Goal: Task Accomplishment & Management: Manage account settings

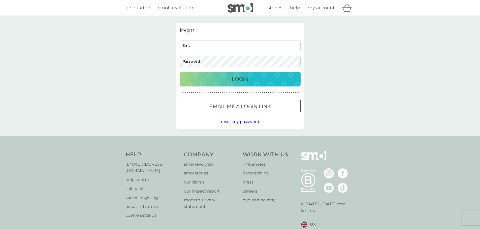
type input "[EMAIL_ADDRESS][DOMAIN_NAME]"
click at [245, 81] on p "Login" at bounding box center [240, 79] width 17 height 8
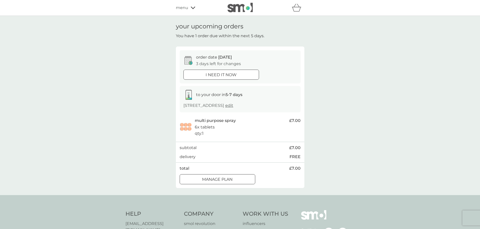
scroll to position [25, 0]
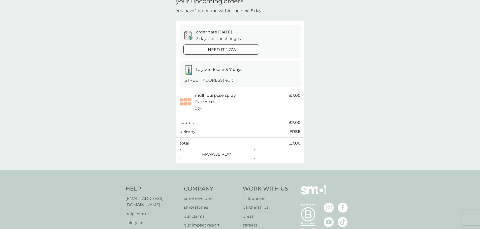
click at [211, 152] on div at bounding box center [217, 154] width 18 height 5
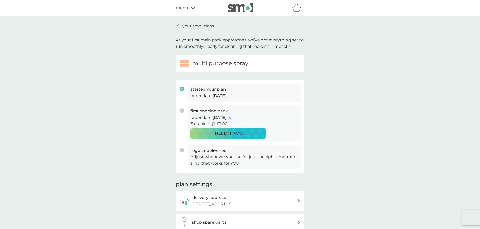
click at [235, 116] on span "edit" at bounding box center [231, 117] width 8 height 5
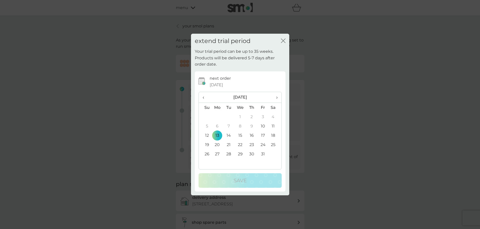
click at [283, 40] on icon "close" at bounding box center [282, 41] width 2 height 4
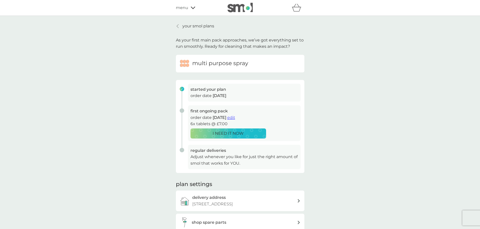
click at [237, 9] on img at bounding box center [239, 8] width 25 height 10
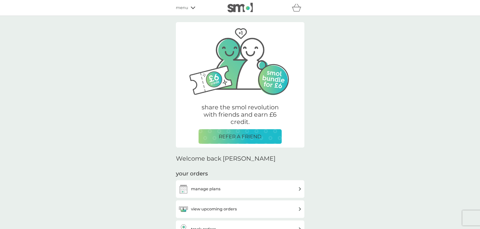
click at [211, 189] on h3 "manage plans" at bounding box center [205, 189] width 29 height 7
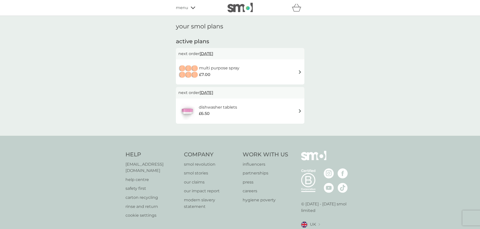
click at [221, 107] on h6 "dishwasher tablets" at bounding box center [218, 107] width 38 height 7
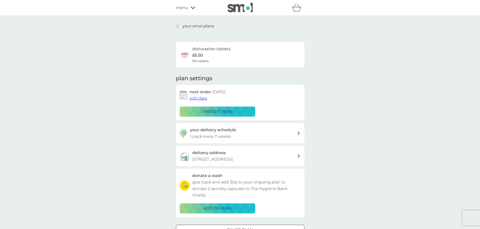
scroll to position [25, 0]
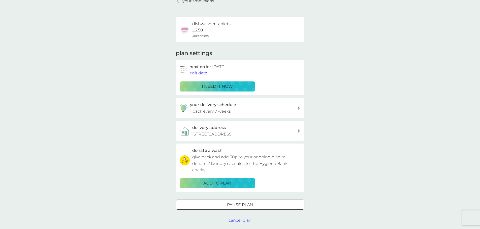
click at [297, 108] on div at bounding box center [299, 109] width 4 height 4
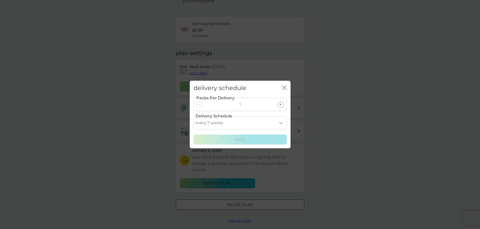
click at [281, 123] on select "every 1 week every 2 weeks every 3 weeks every 4 weeks every 5 weeks every 6 we…" at bounding box center [239, 122] width 93 height 13
select select "98"
click at [193, 116] on select "every 1 week every 2 weeks every 3 weeks every 4 weeks every 5 weeks every 6 we…" at bounding box center [239, 122] width 93 height 13
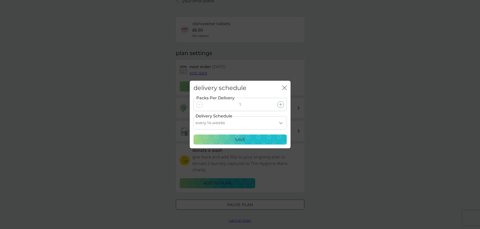
click at [242, 141] on p "Save" at bounding box center [240, 140] width 11 height 7
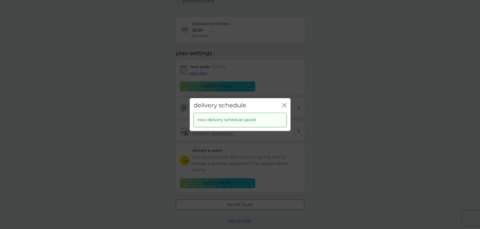
click at [284, 105] on icon "close" at bounding box center [285, 105] width 2 height 4
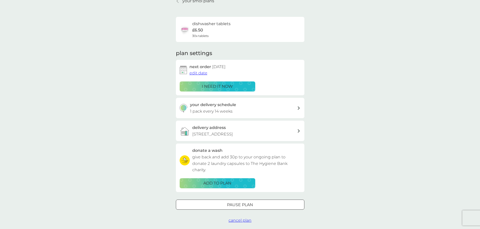
click at [196, 72] on span "edit date" at bounding box center [198, 73] width 18 height 5
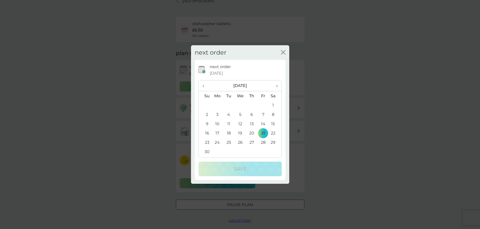
click at [277, 86] on span "›" at bounding box center [274, 86] width 5 height 11
click at [207, 123] on td "14" at bounding box center [205, 123] width 13 height 9
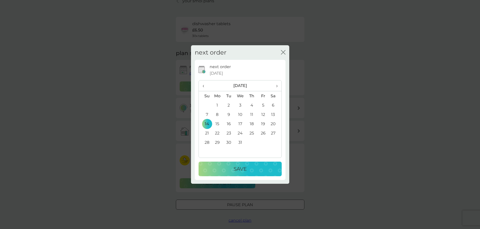
click at [242, 168] on p "Save" at bounding box center [239, 169] width 13 height 8
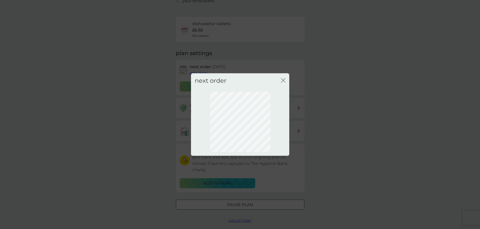
scroll to position [0, 0]
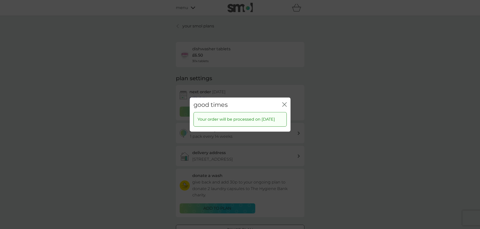
click at [286, 102] on icon "close" at bounding box center [284, 104] width 5 height 5
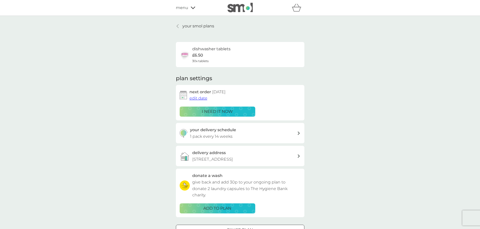
click at [187, 25] on p "your smol plans" at bounding box center [198, 26] width 32 height 7
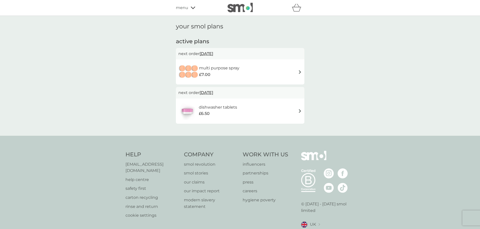
click at [227, 68] on h6 "multi purpose spray" at bounding box center [219, 68] width 40 height 7
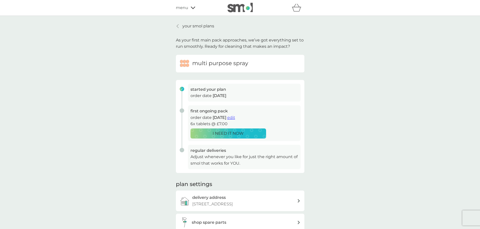
click at [187, 27] on p "your smol plans" at bounding box center [198, 26] width 32 height 7
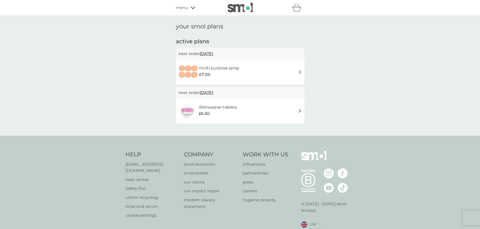
click at [231, 75] on div "£7.00" at bounding box center [219, 75] width 40 height 7
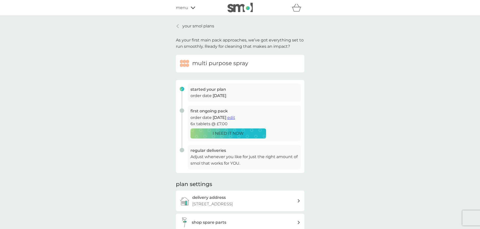
click at [235, 119] on span "edit" at bounding box center [231, 117] width 8 height 5
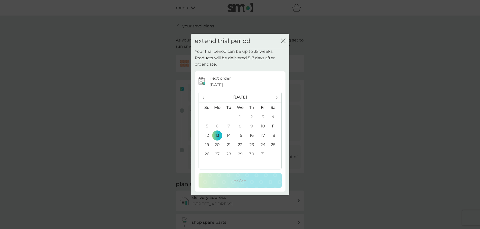
click at [277, 97] on span "›" at bounding box center [274, 97] width 5 height 11
click at [218, 133] on td "10" at bounding box center [218, 135] width 12 height 9
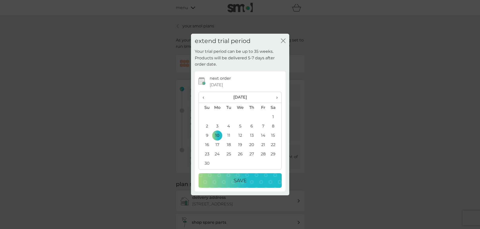
click at [230, 183] on div "Save" at bounding box center [239, 181] width 73 height 8
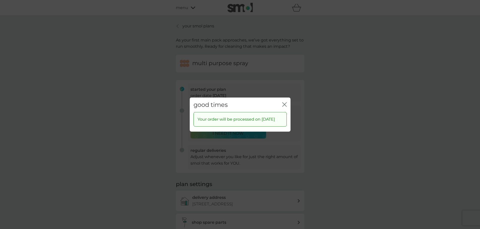
click at [284, 102] on icon "close" at bounding box center [284, 104] width 5 height 5
